Goal: Task Accomplishment & Management: Complete application form

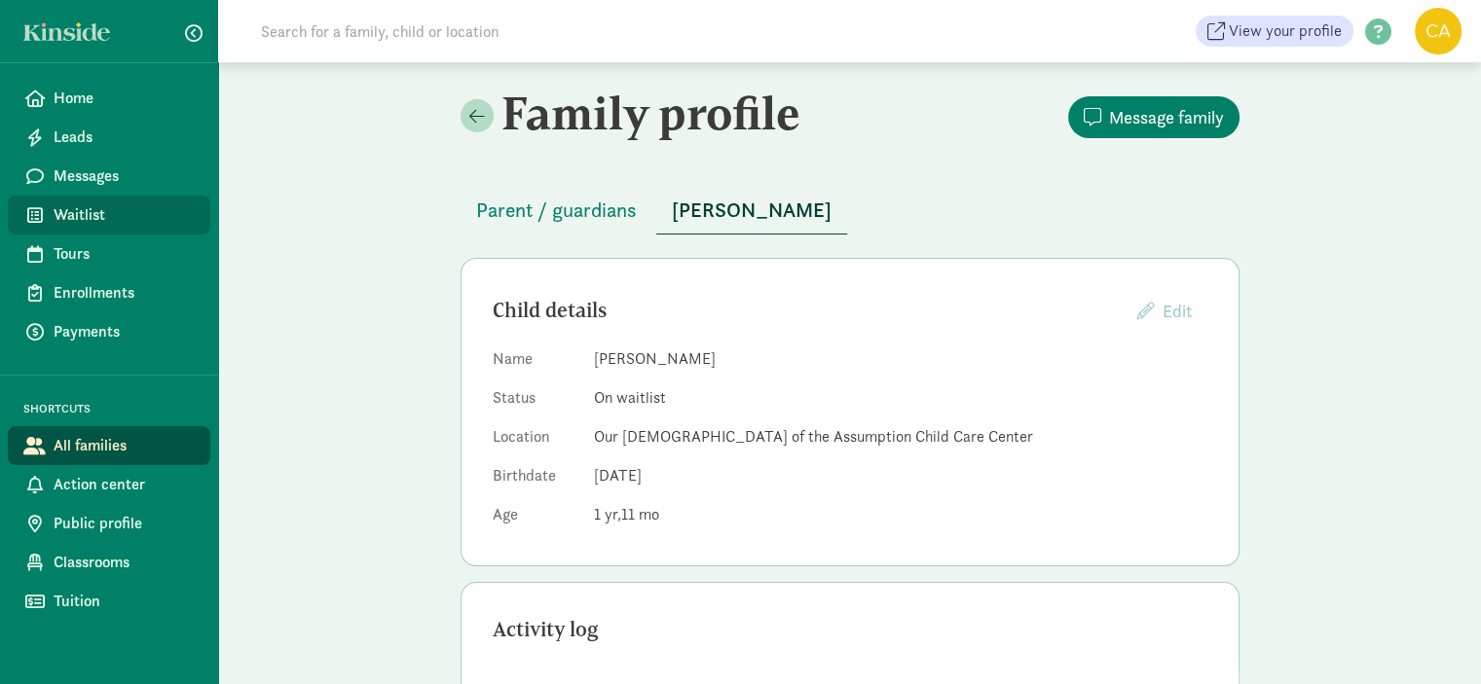
click at [102, 208] on span "Waitlist" at bounding box center [124, 214] width 141 height 23
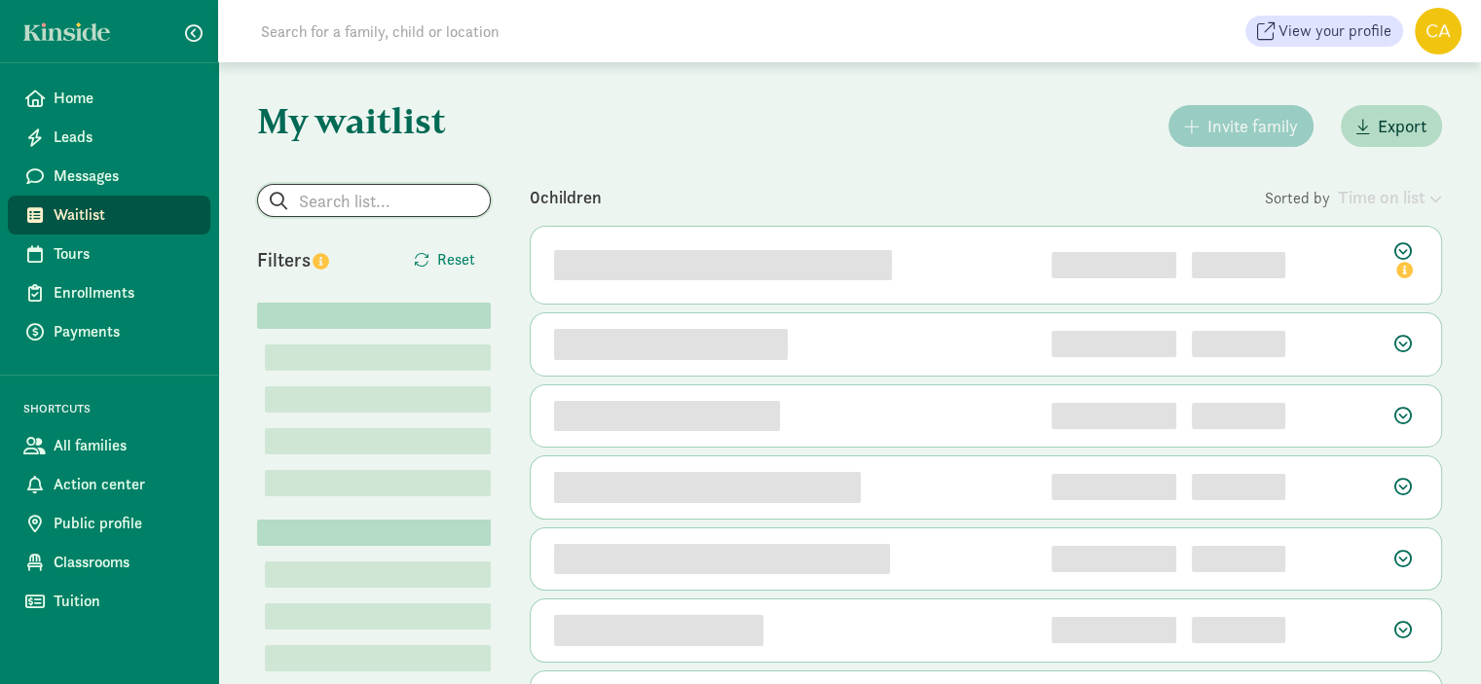
click at [388, 207] on input "search" at bounding box center [374, 200] width 232 height 31
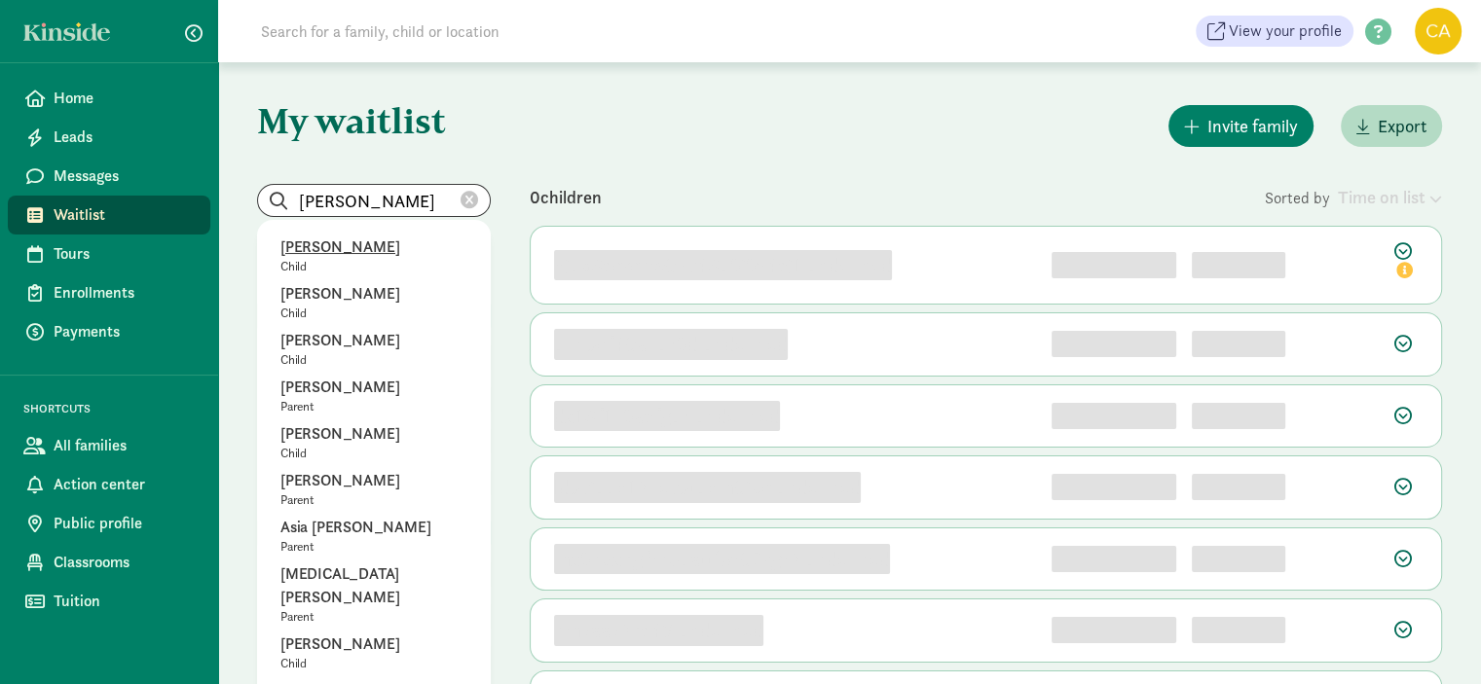
click at [361, 250] on p "August Perez" at bounding box center [373, 247] width 187 height 23
type input "August Perez"
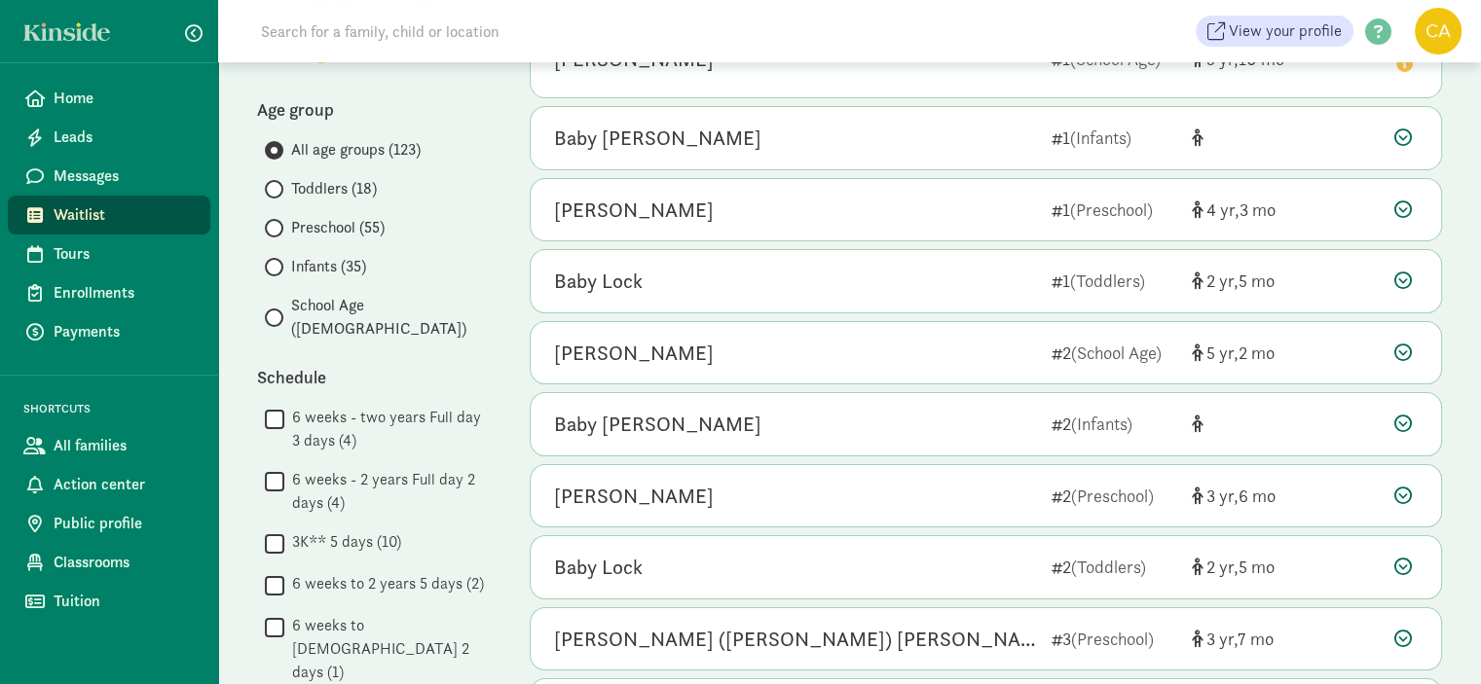
scroll to position [195, 0]
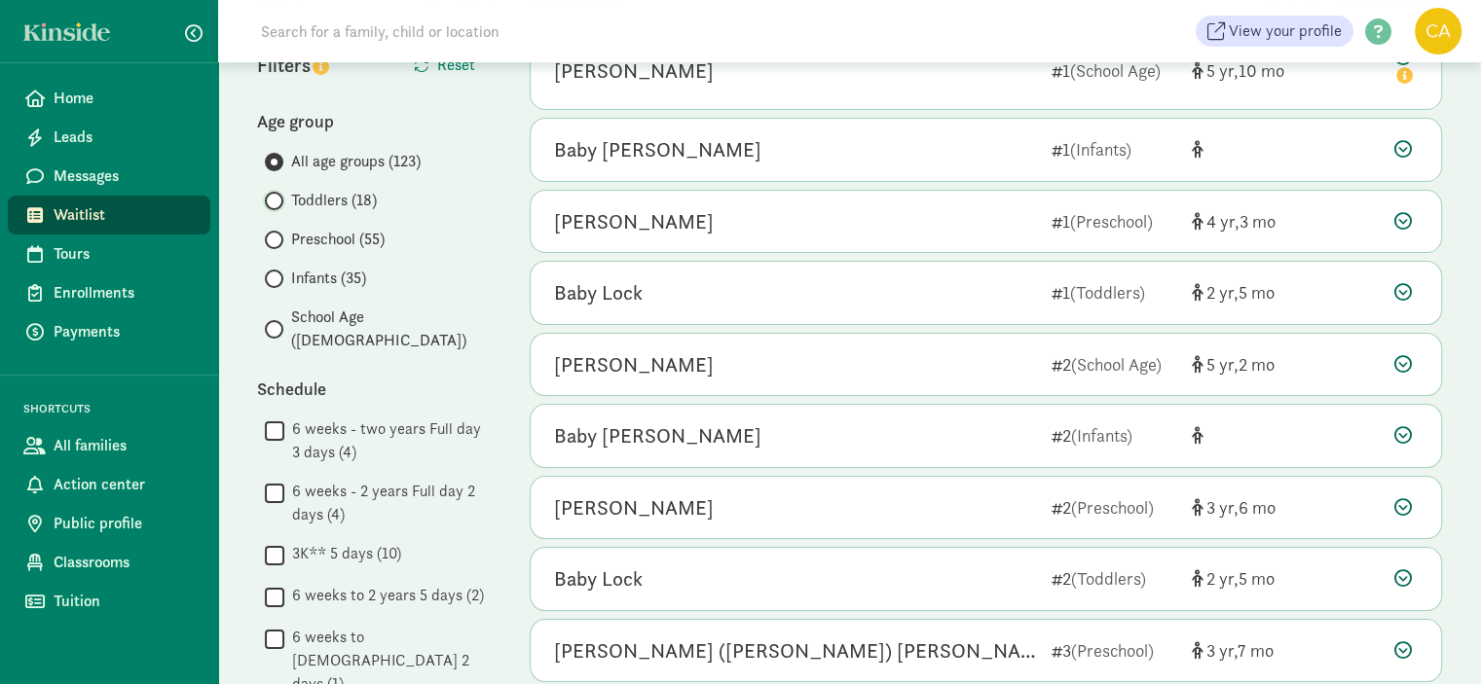
click at [271, 201] on input "Toddlers (18)" at bounding box center [271, 201] width 13 height 13
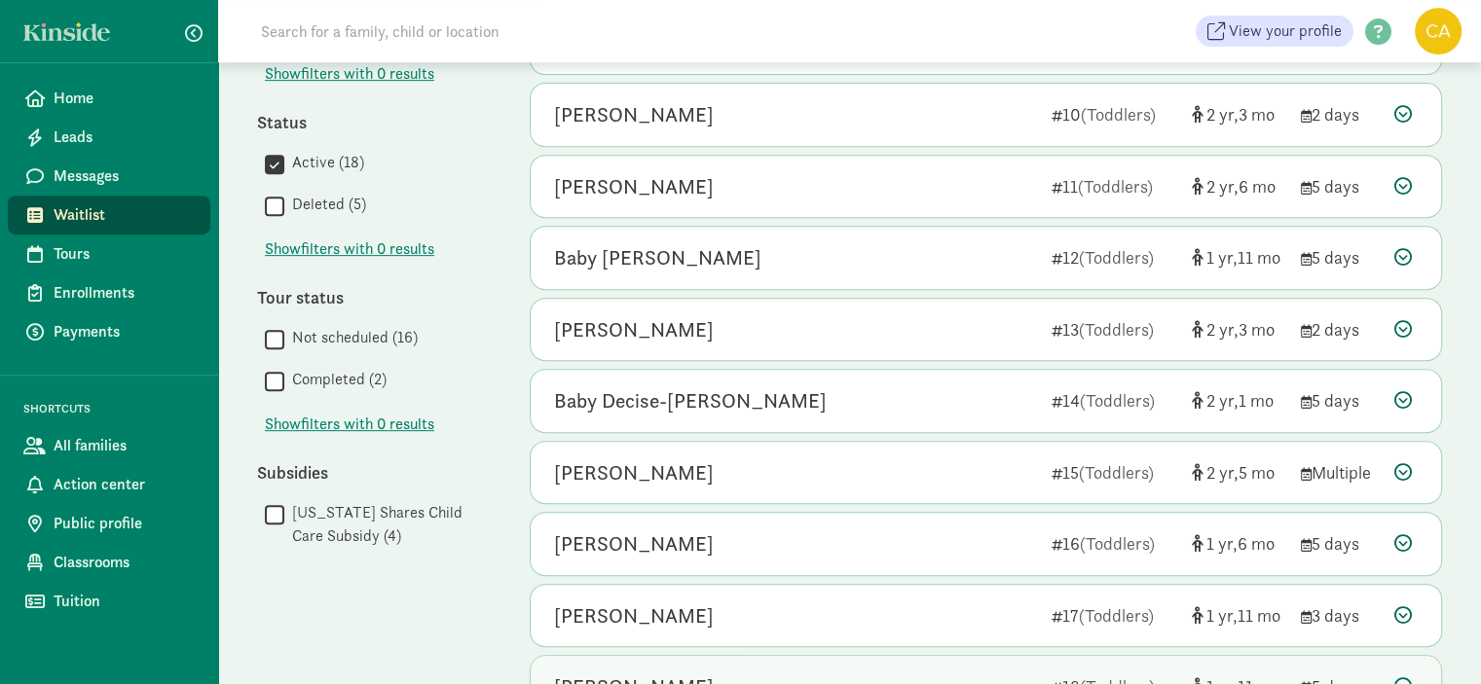
scroll to position [907, 0]
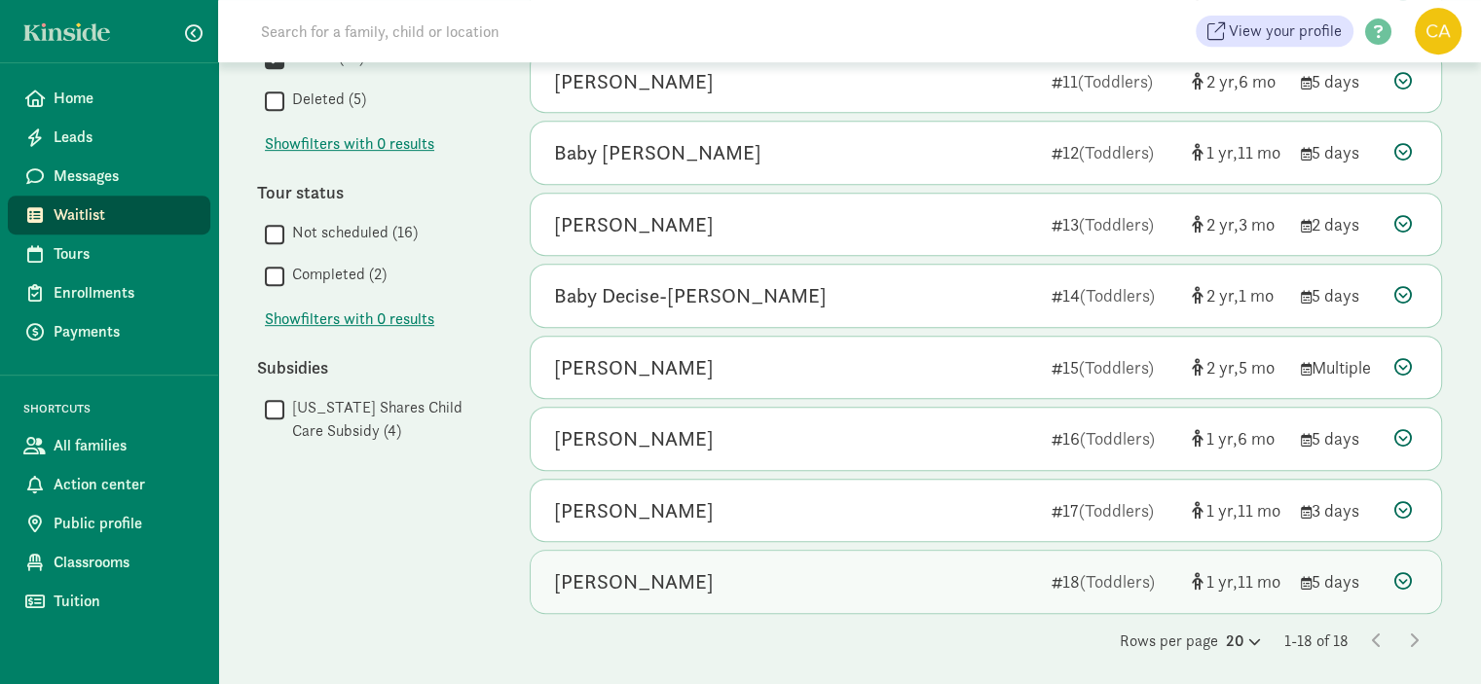
click at [646, 578] on div "August Perez" at bounding box center [634, 582] width 160 height 31
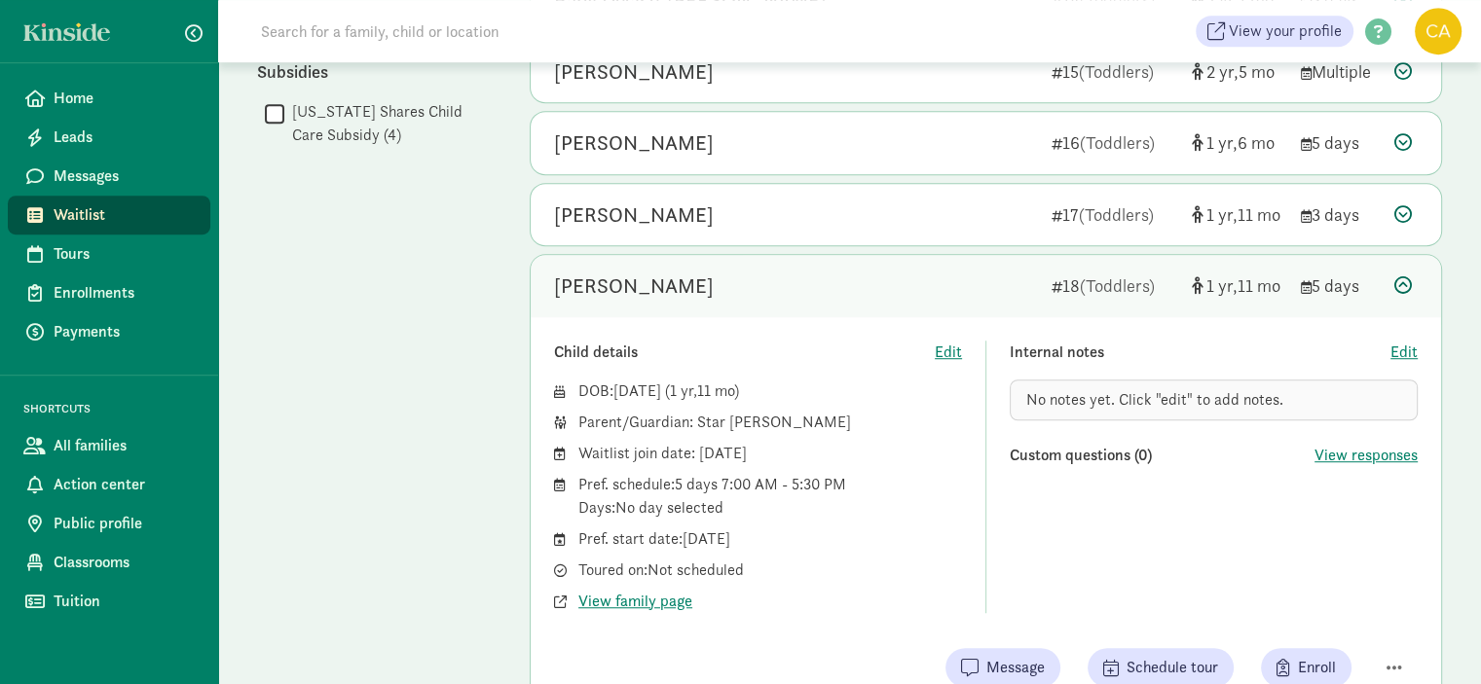
scroll to position [1301, 0]
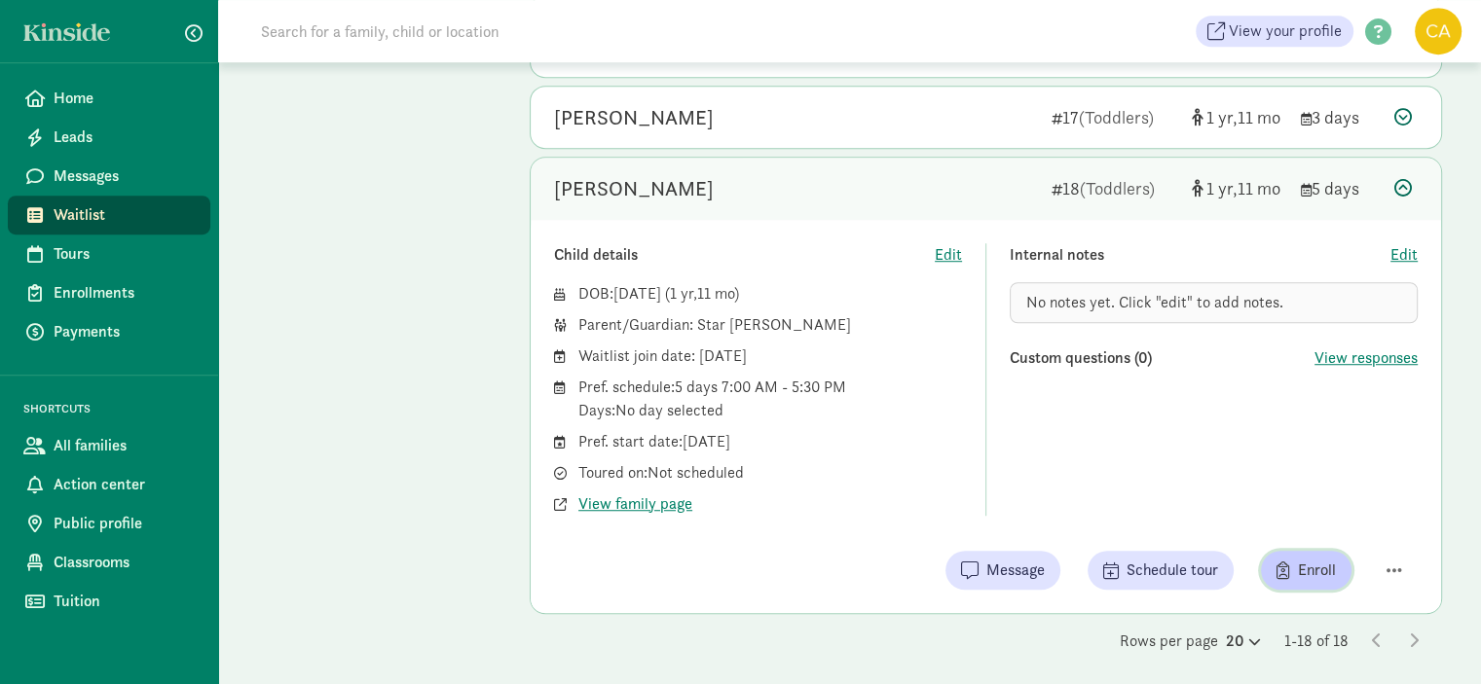
click at [1309, 564] on span "Enroll" at bounding box center [1317, 570] width 38 height 23
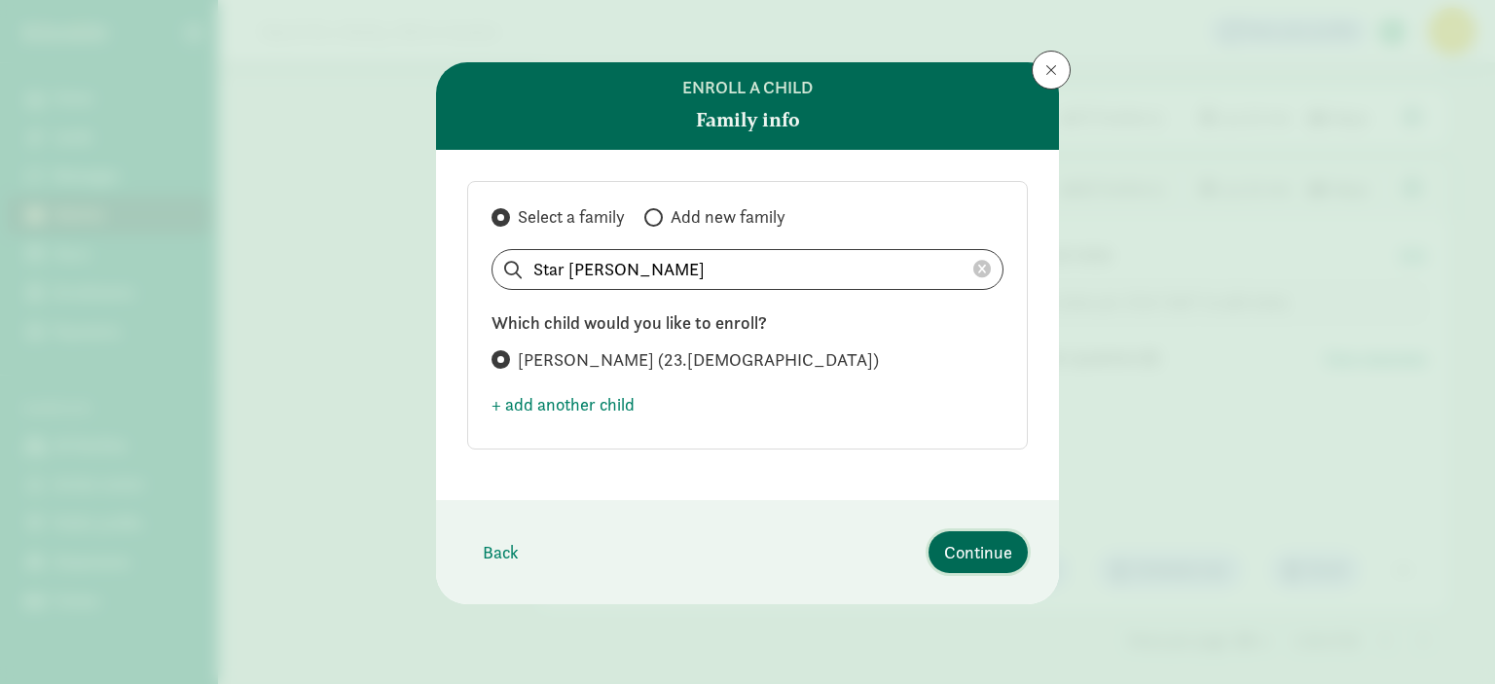
click at [954, 556] on span "Continue" at bounding box center [978, 552] width 68 height 26
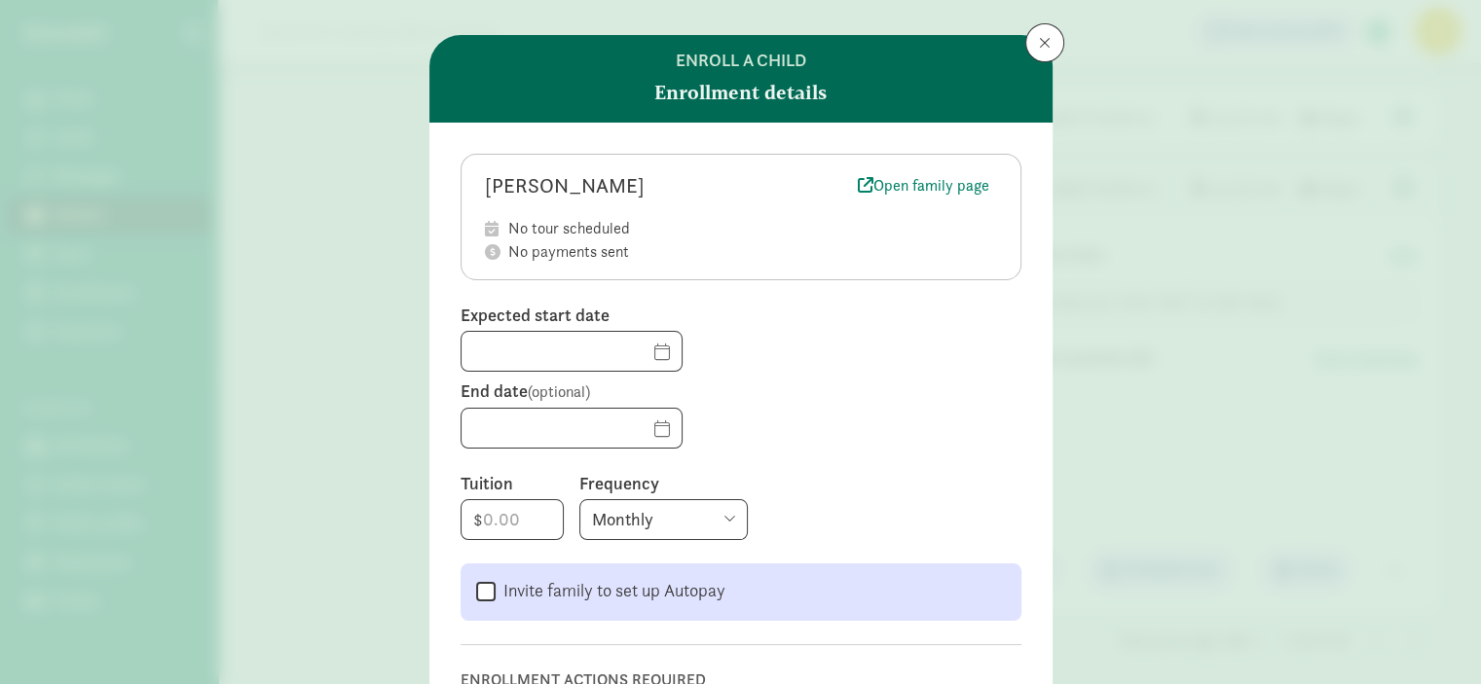
scroll to position [8, 0]
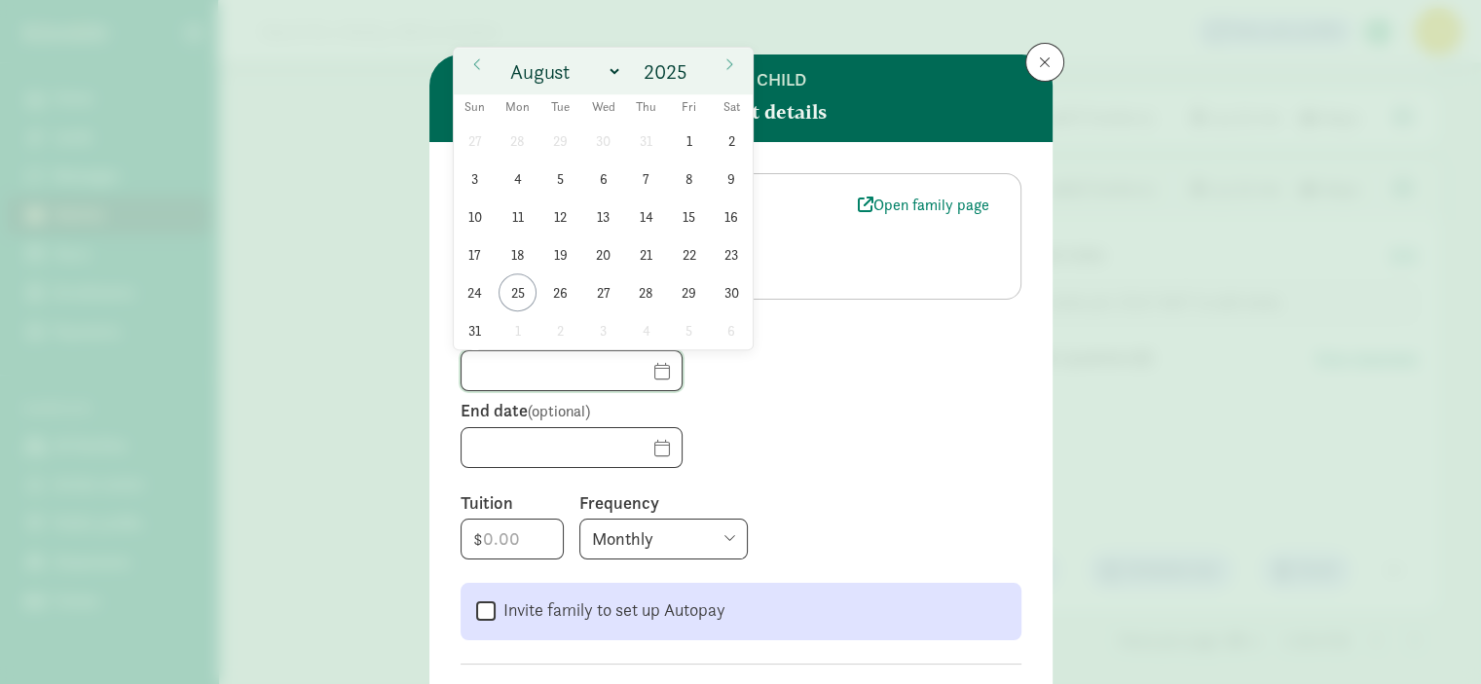
click at [630, 371] on input "text" at bounding box center [571, 370] width 220 height 39
click at [732, 57] on icon at bounding box center [729, 64] width 12 height 14
select select "8"
click at [514, 184] on span "8" at bounding box center [517, 179] width 38 height 38
type input "09/08/2025"
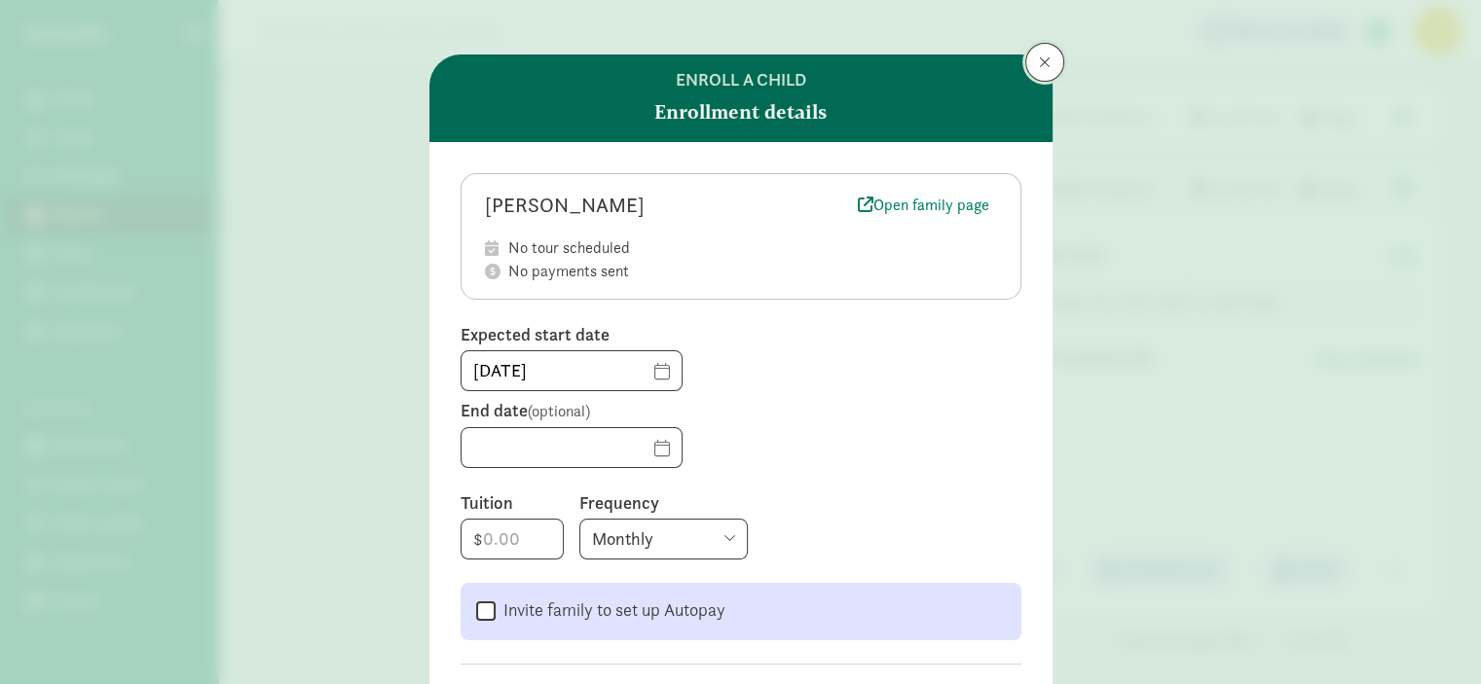
click at [1039, 57] on span at bounding box center [1045, 63] width 12 height 16
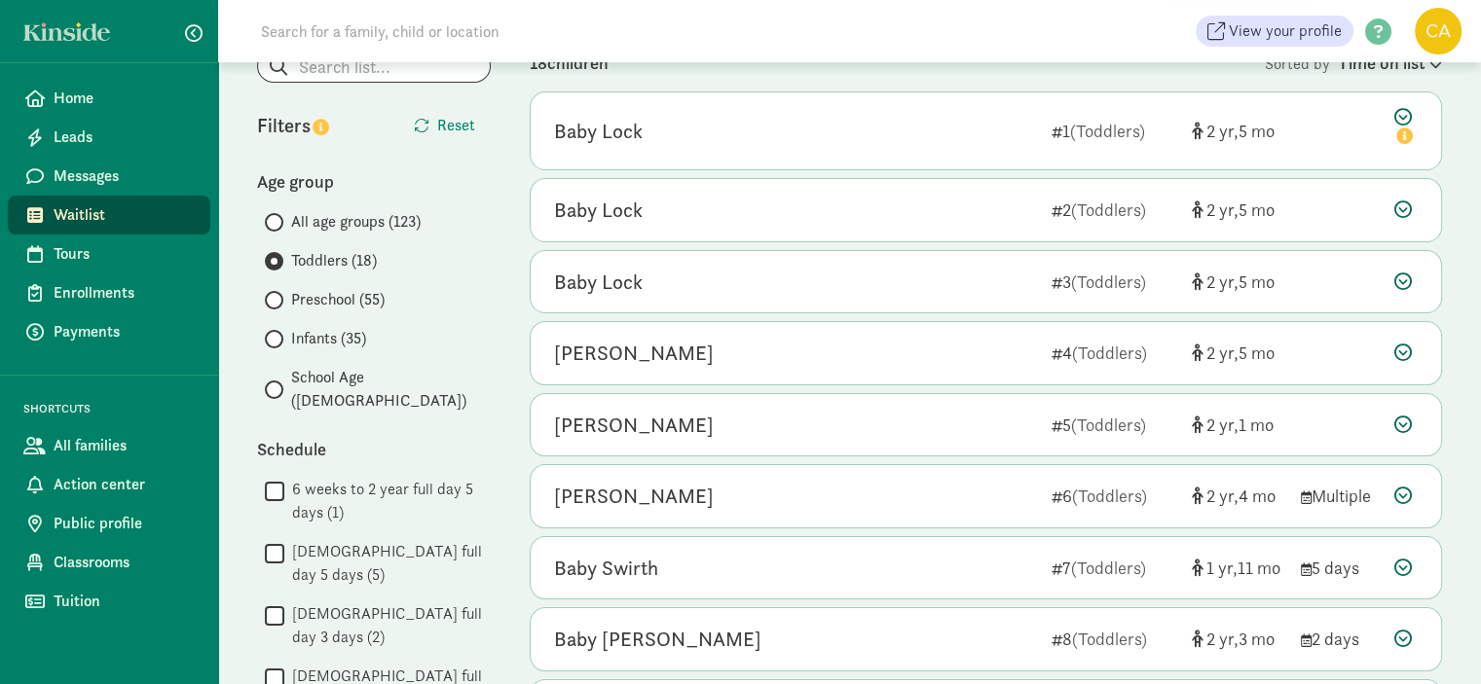
scroll to position [132, 0]
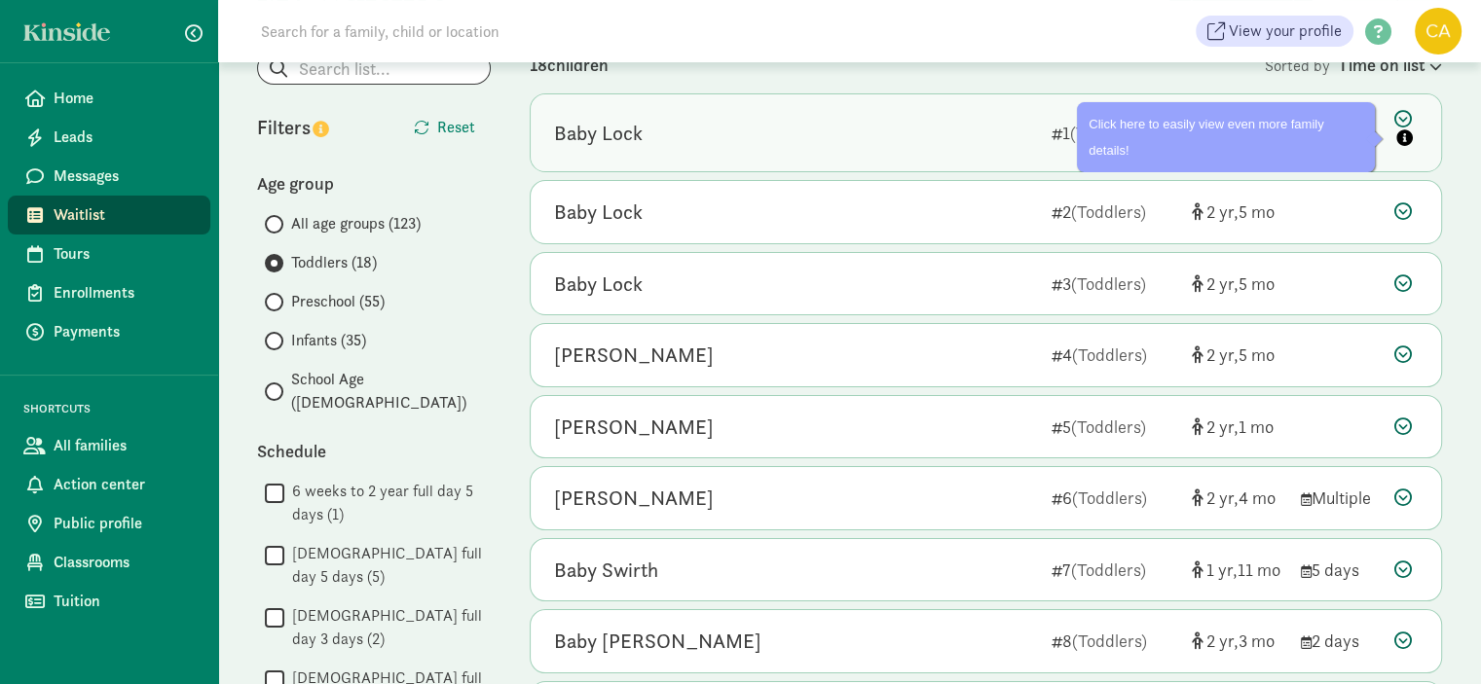
click at [1396, 136] on icon "info" at bounding box center [1404, 137] width 17 height 17
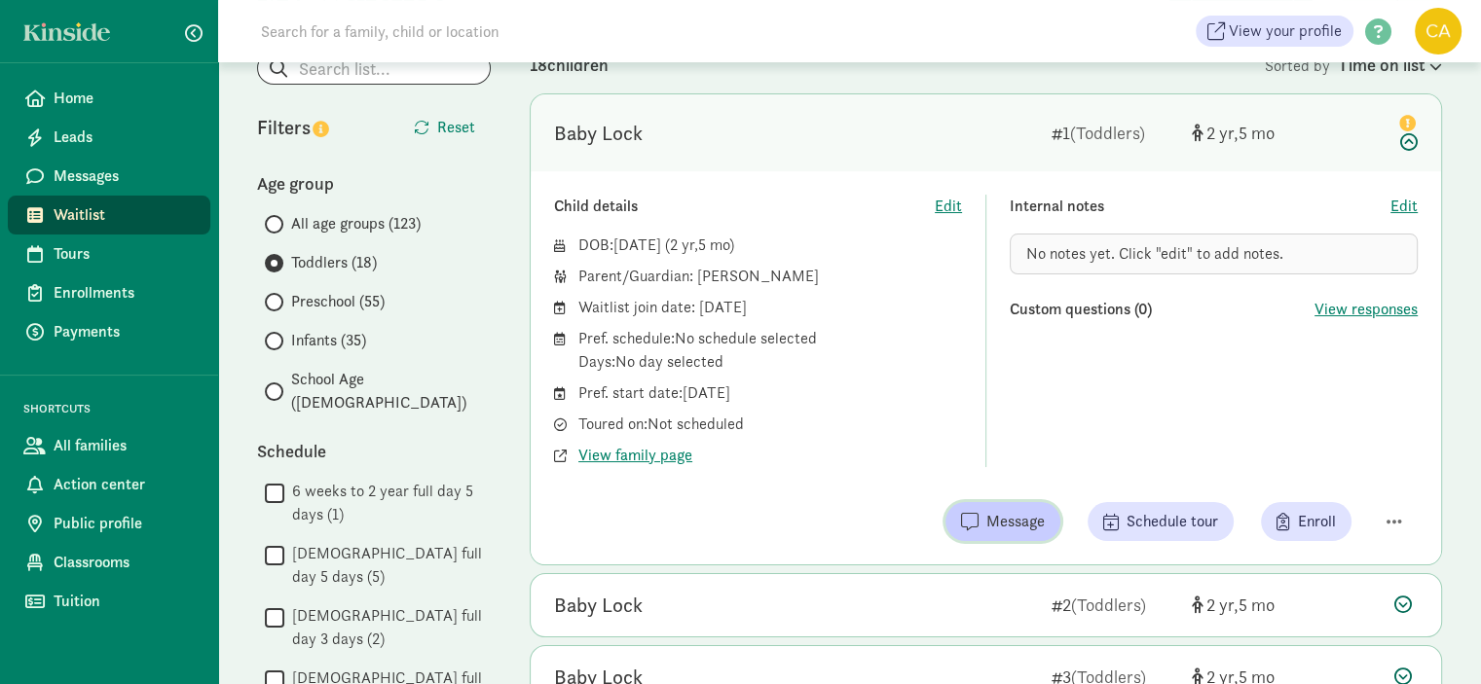
click at [1036, 533] on span "Message" at bounding box center [1015, 521] width 58 height 23
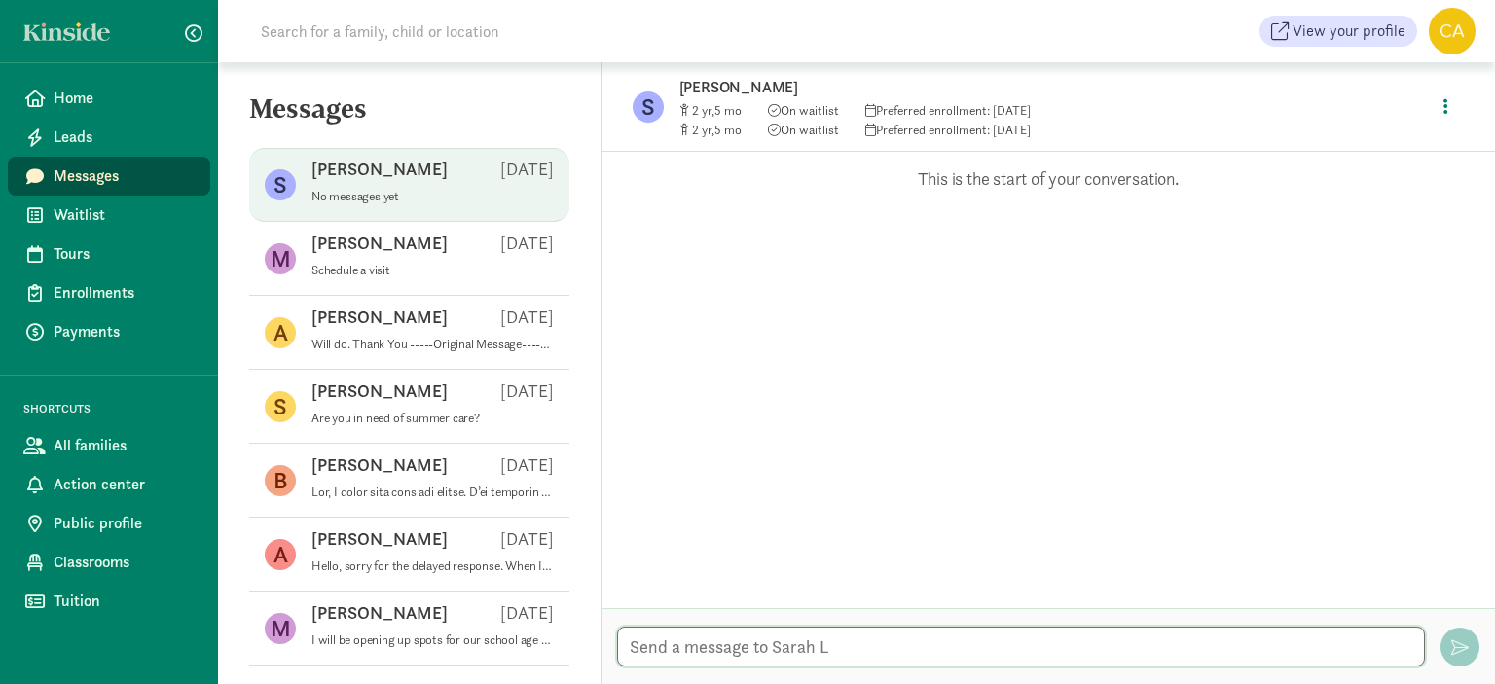
click at [793, 641] on textarea at bounding box center [1021, 647] width 808 height 40
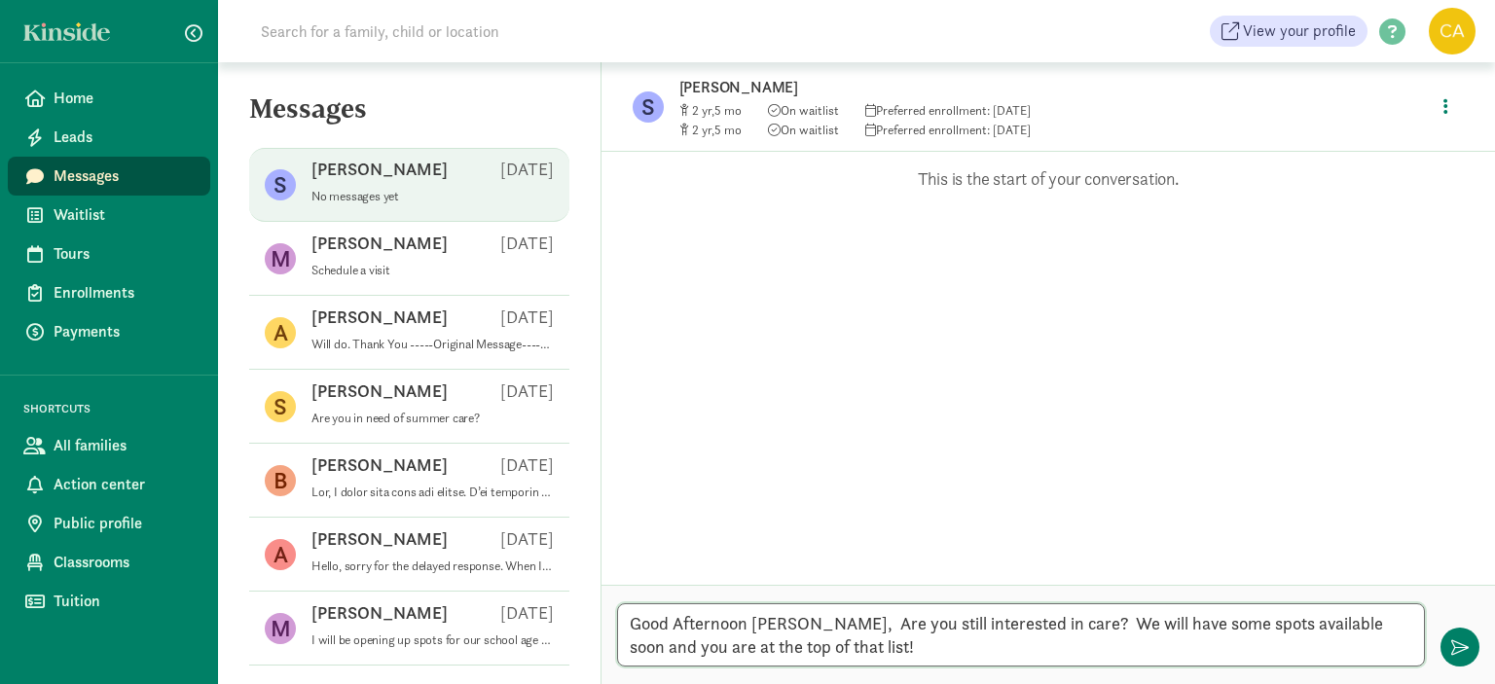
click at [805, 628] on textarea "Good Afternoon [PERSON_NAME], Are you still interested in care? We will have so…" at bounding box center [1021, 635] width 808 height 63
click at [946, 656] on textarea "Good Afternoon [PERSON_NAME], [PERSON_NAME] all is well. Are you still interest…" at bounding box center [1021, 635] width 808 height 63
type textarea "Good Afternoon [PERSON_NAME], [PERSON_NAME] all is well. Are you still interest…"
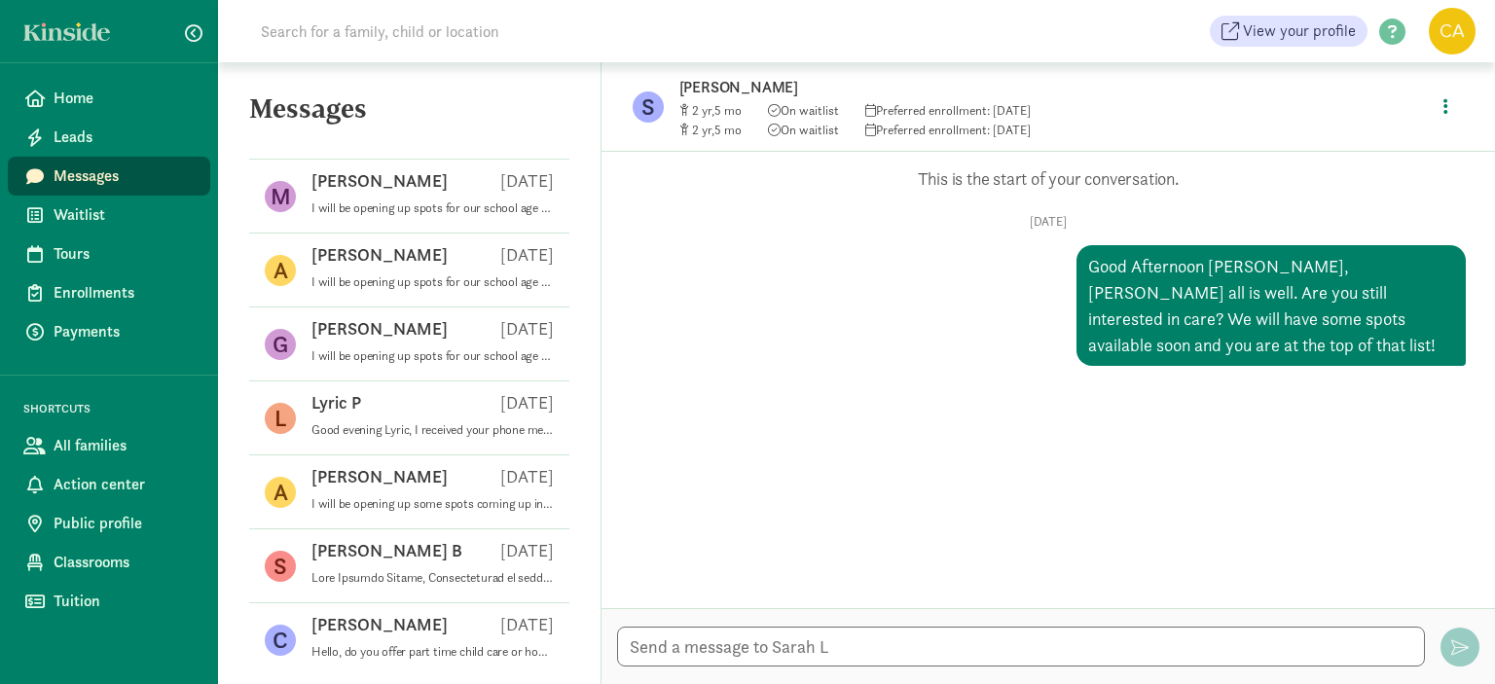
scroll to position [654, 0]
click at [73, 174] on span "Messages" at bounding box center [124, 176] width 141 height 23
